Goal: Communication & Community: Answer question/provide support

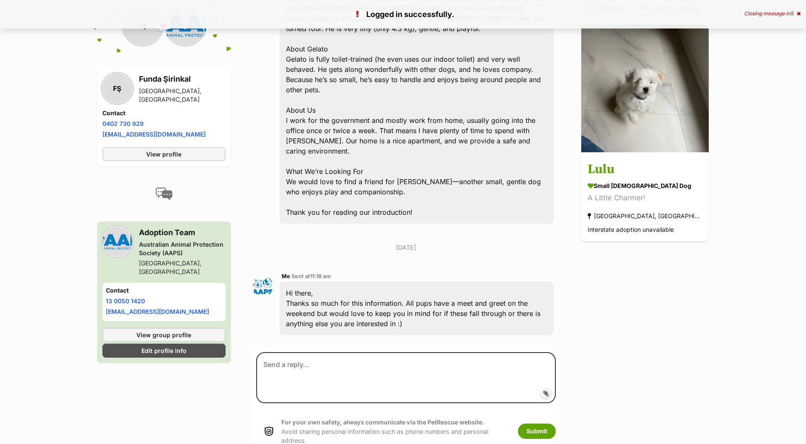
scroll to position [323, 0]
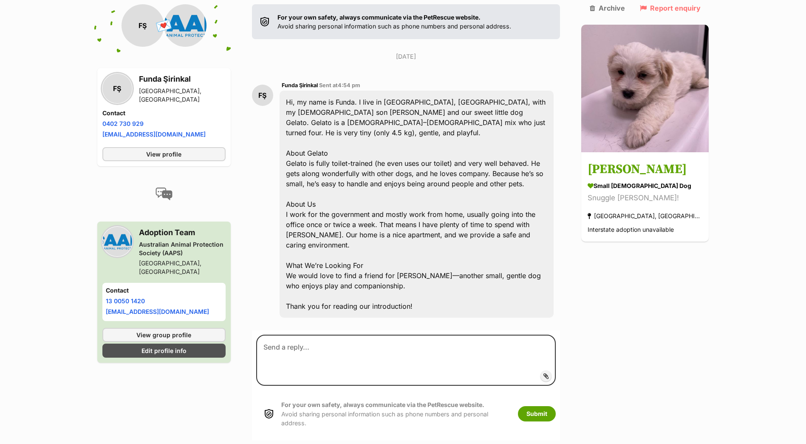
scroll to position [208, 0]
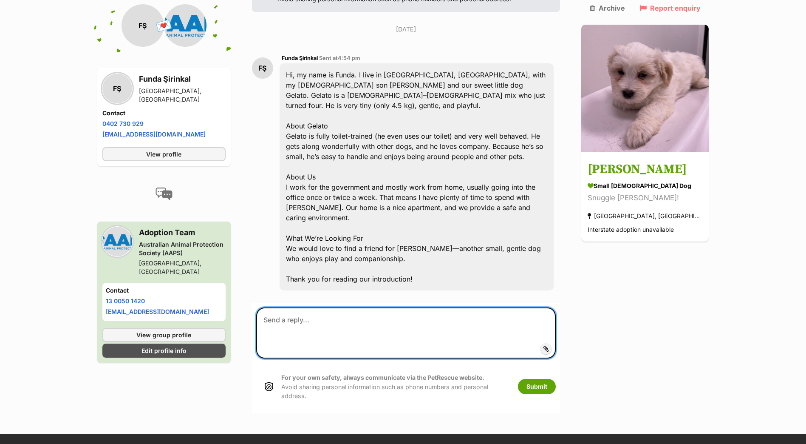
click at [322, 307] on textarea at bounding box center [406, 332] width 300 height 51
click at [276, 307] on textarea "HI Fundra" at bounding box center [406, 332] width 300 height 51
type textarea "Hi Fundra, Could you please provide some more information about your apartment …"
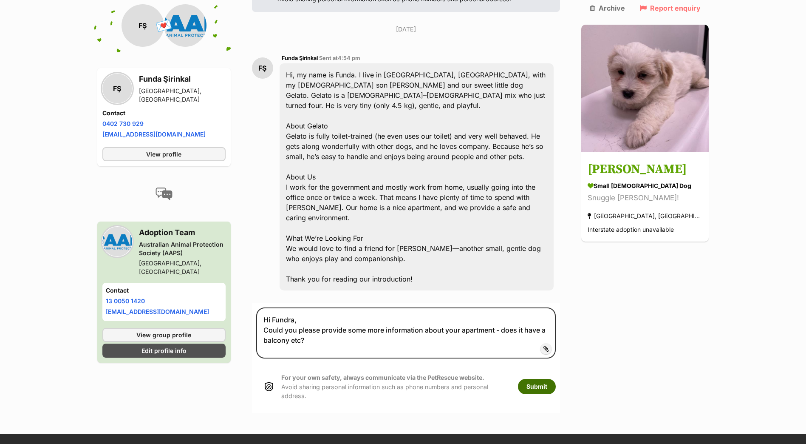
click at [554, 379] on button "Submit" at bounding box center [537, 386] width 38 height 15
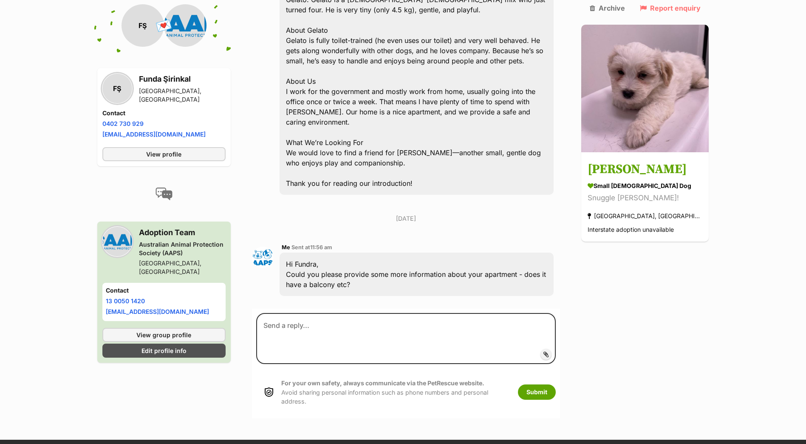
scroll to position [308, 0]
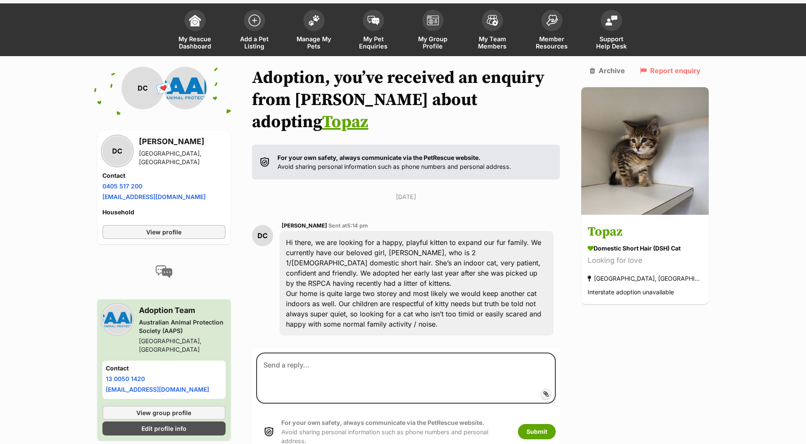
scroll to position [69, 0]
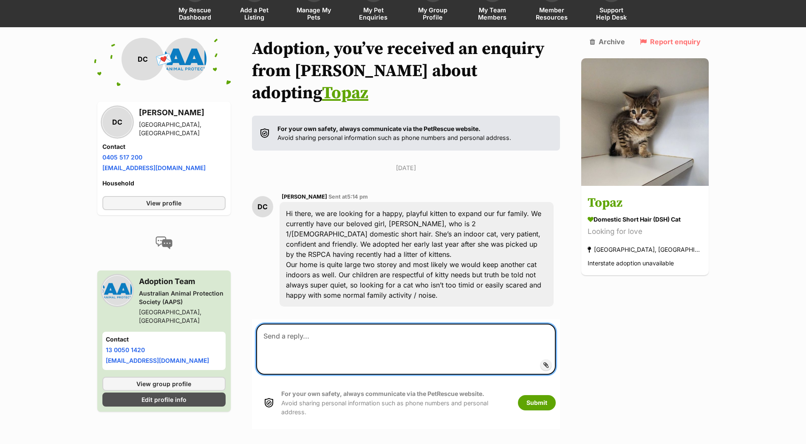
click at [306, 323] on textarea at bounding box center [406, 348] width 300 height 51
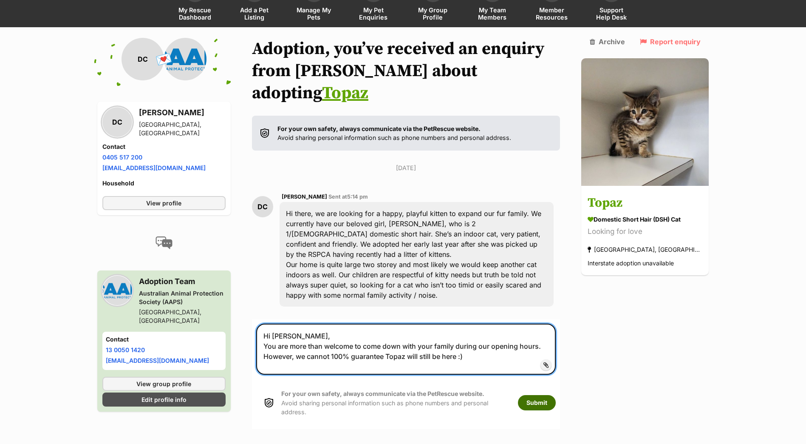
type textarea "Hi Dawn, You are more than welcome to come down with your family during our ope…"
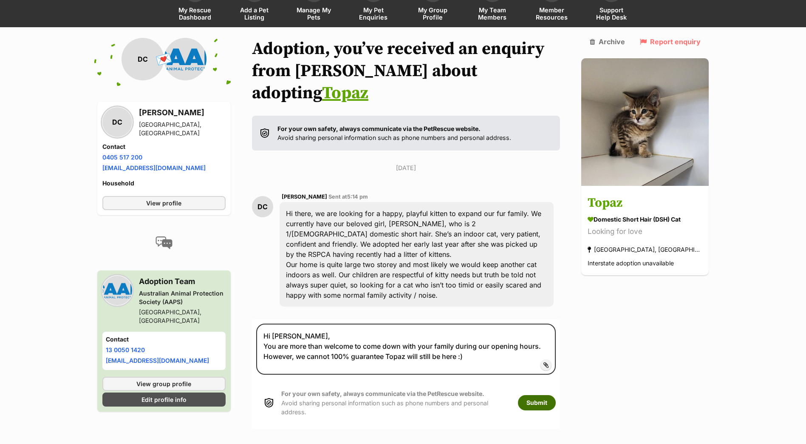
click at [556, 395] on button "Submit" at bounding box center [537, 402] width 38 height 15
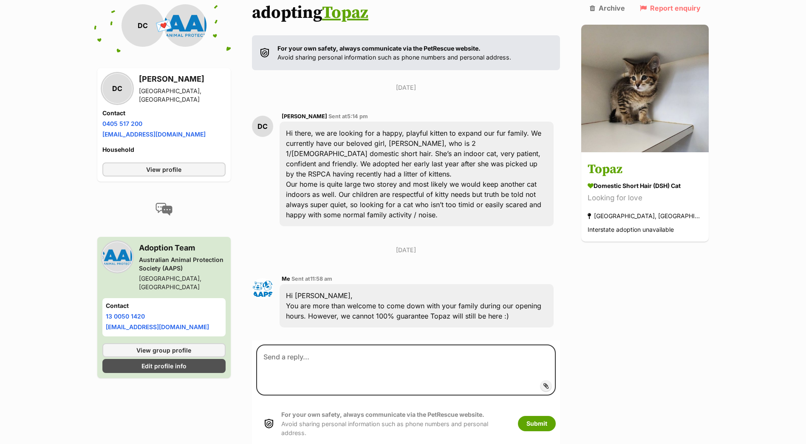
scroll to position [196, 0]
